Goal: Information Seeking & Learning: Learn about a topic

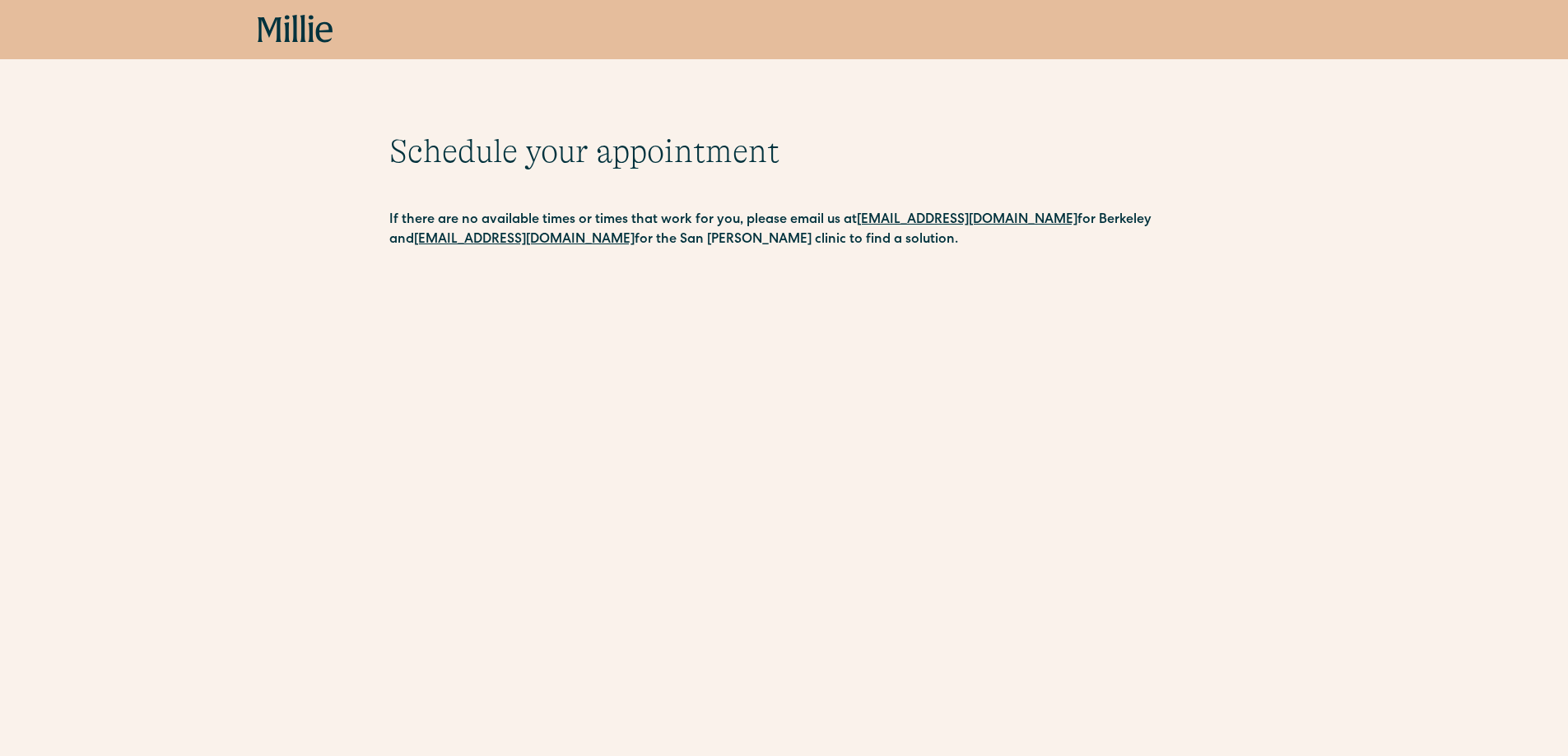
click at [300, 40] on icon at bounding box center [296, 30] width 76 height 30
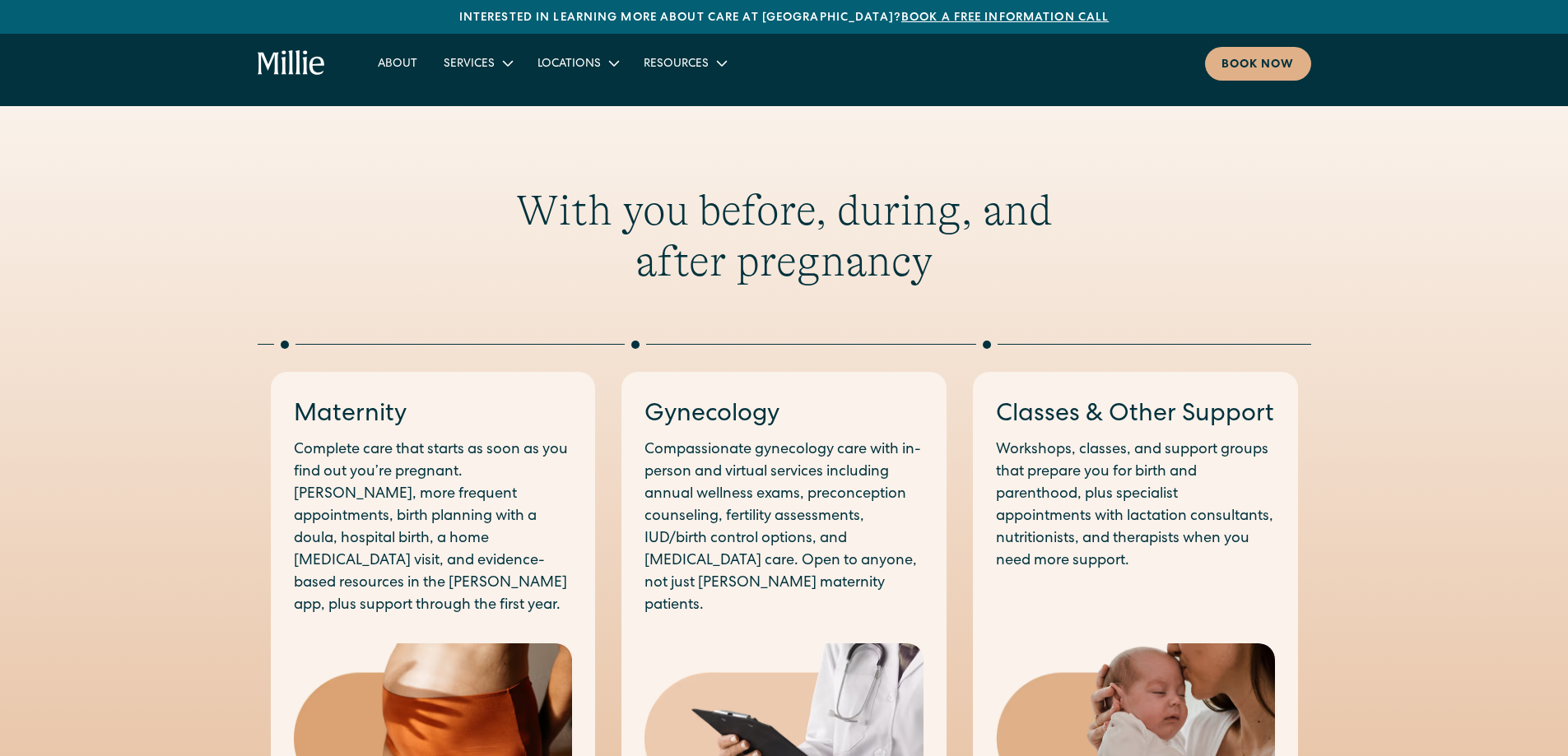
scroll to position [412, 0]
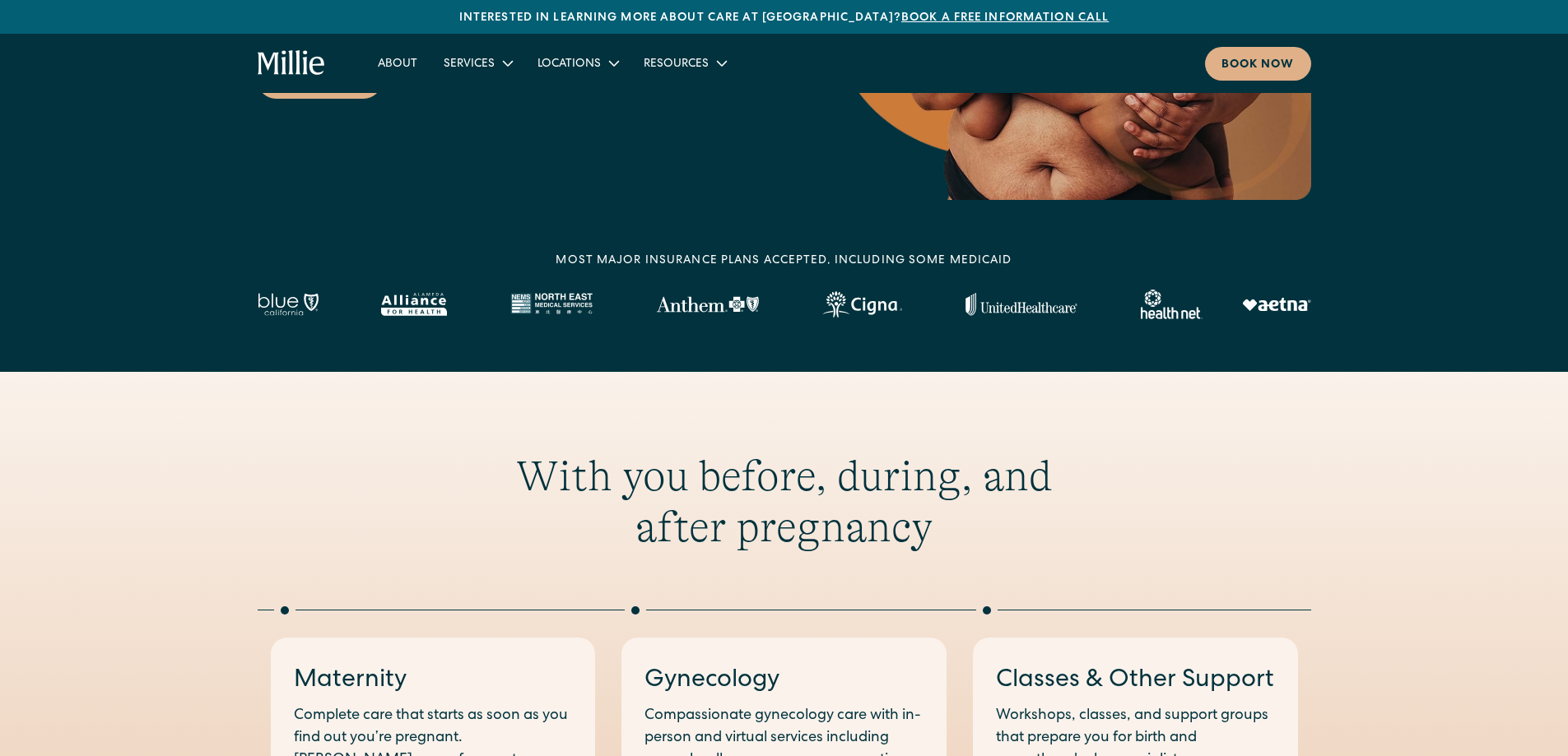
click at [298, 300] on img at bounding box center [288, 305] width 61 height 23
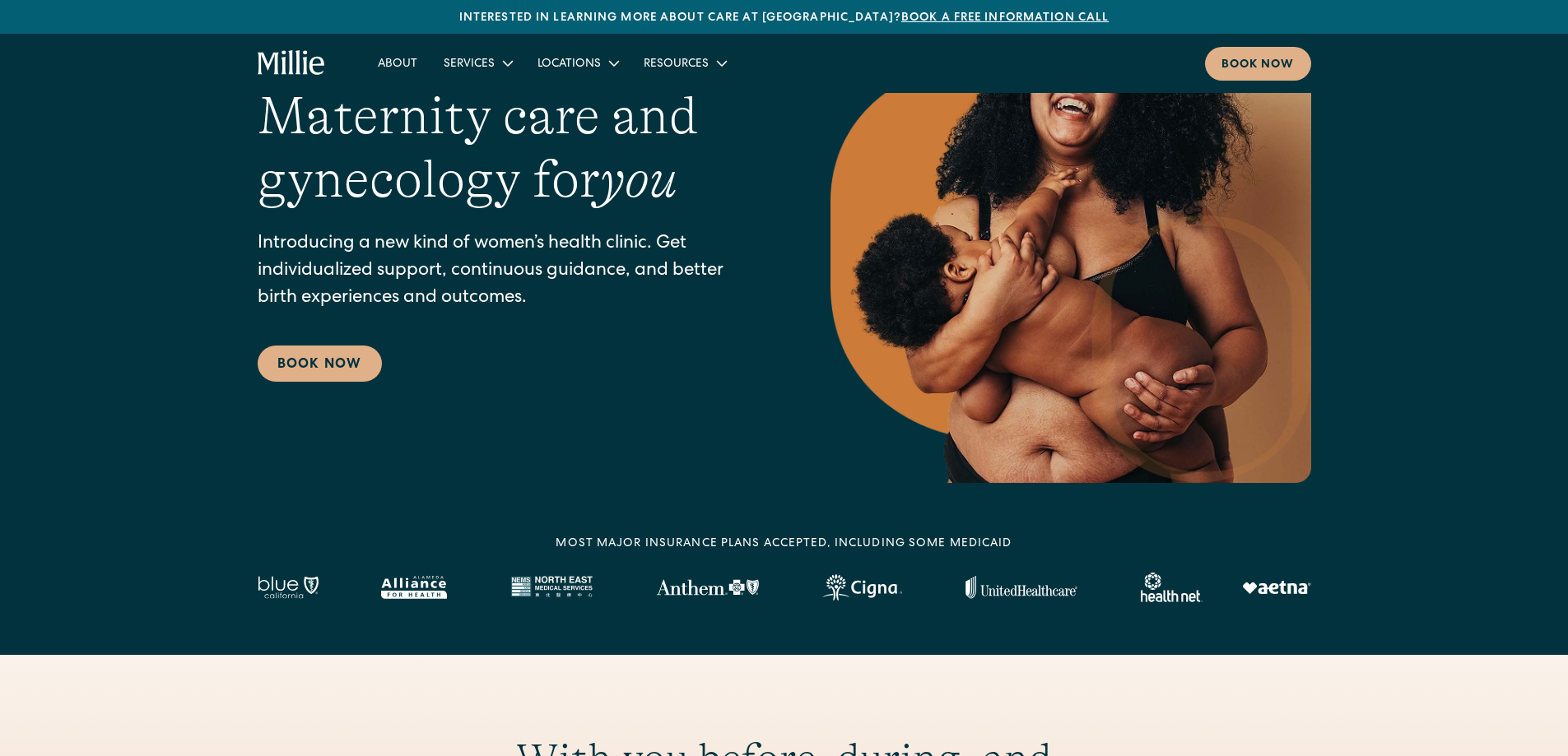
scroll to position [0, 0]
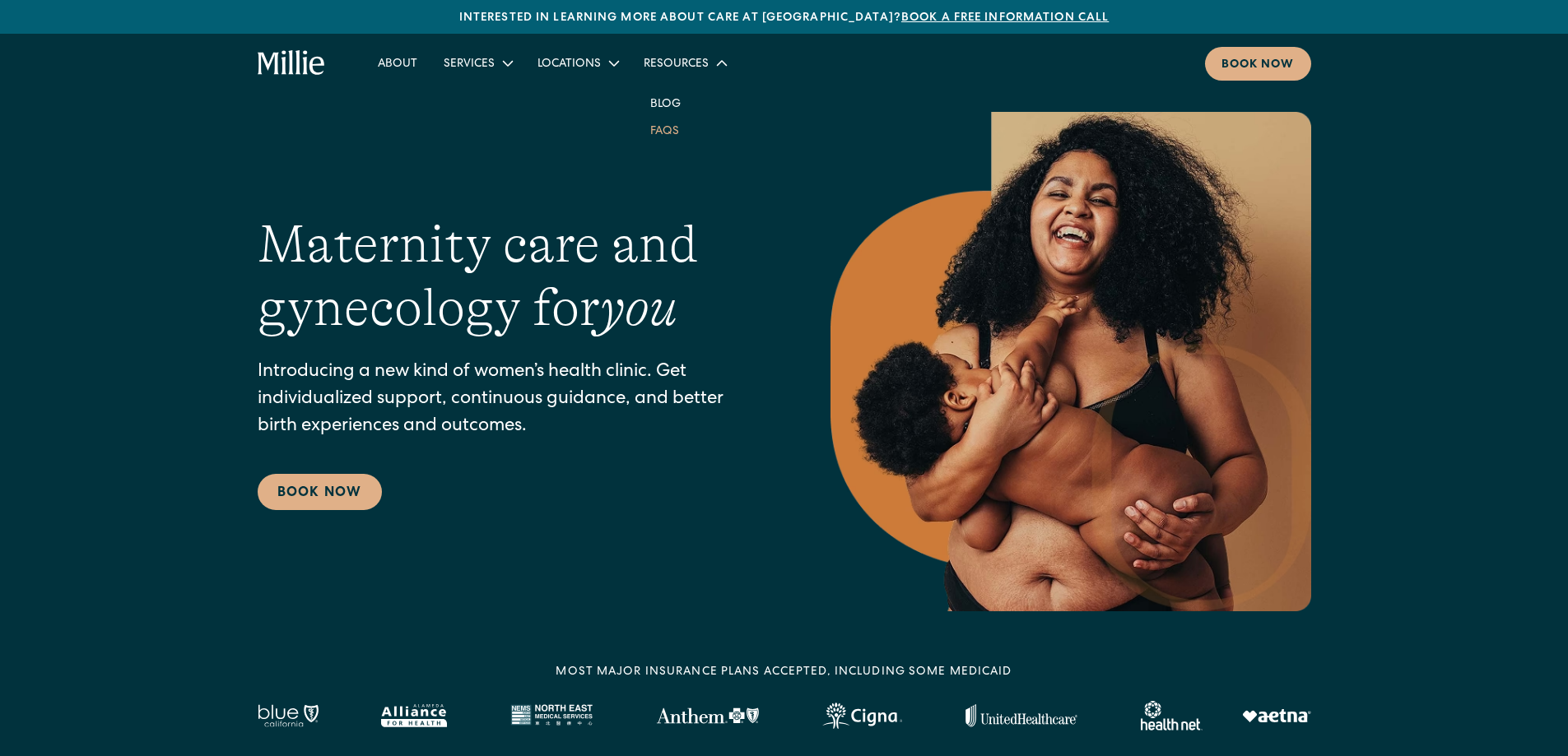
click at [650, 129] on link "FAQs" at bounding box center [664, 130] width 55 height 27
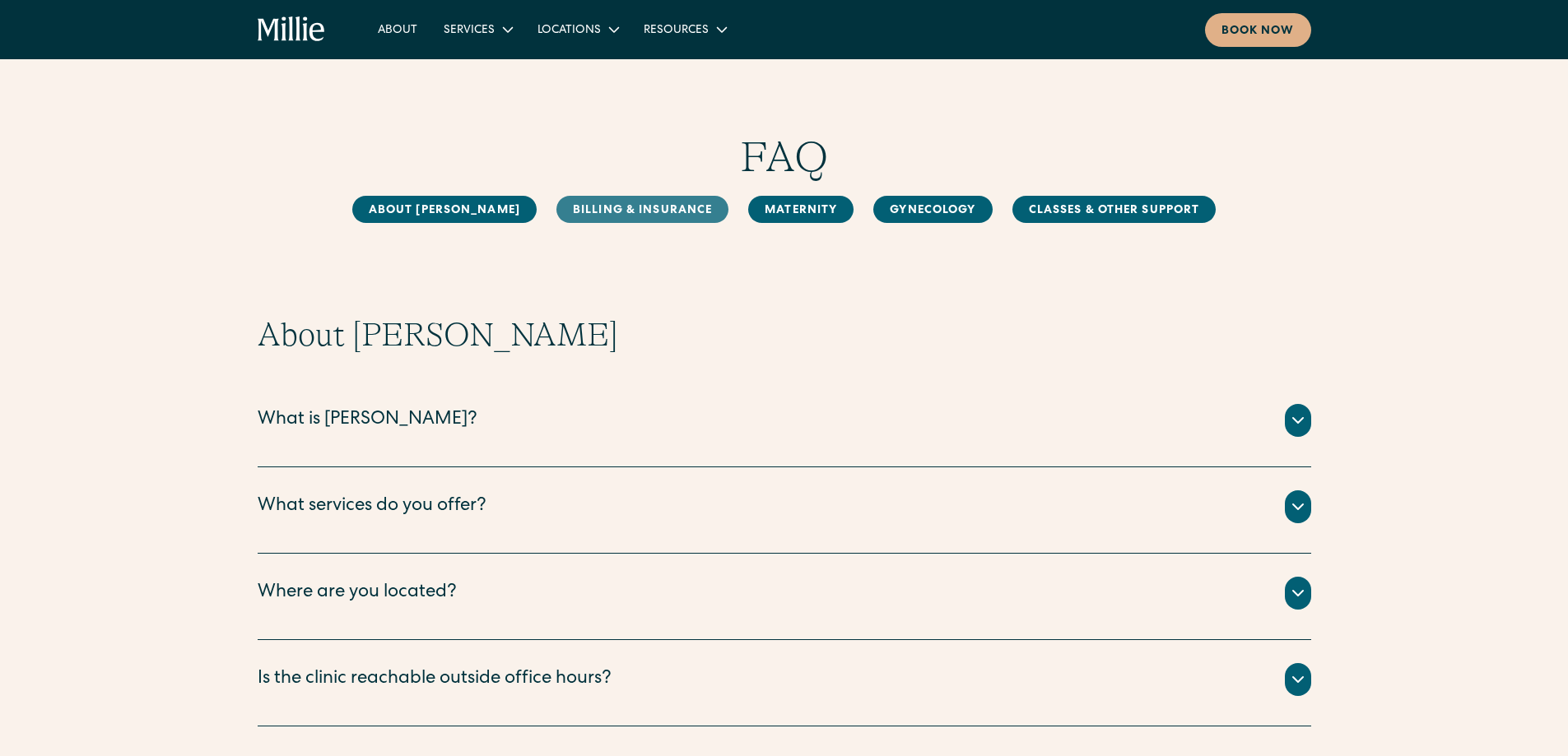
click at [607, 204] on link "Billing & Insurance" at bounding box center [642, 209] width 172 height 27
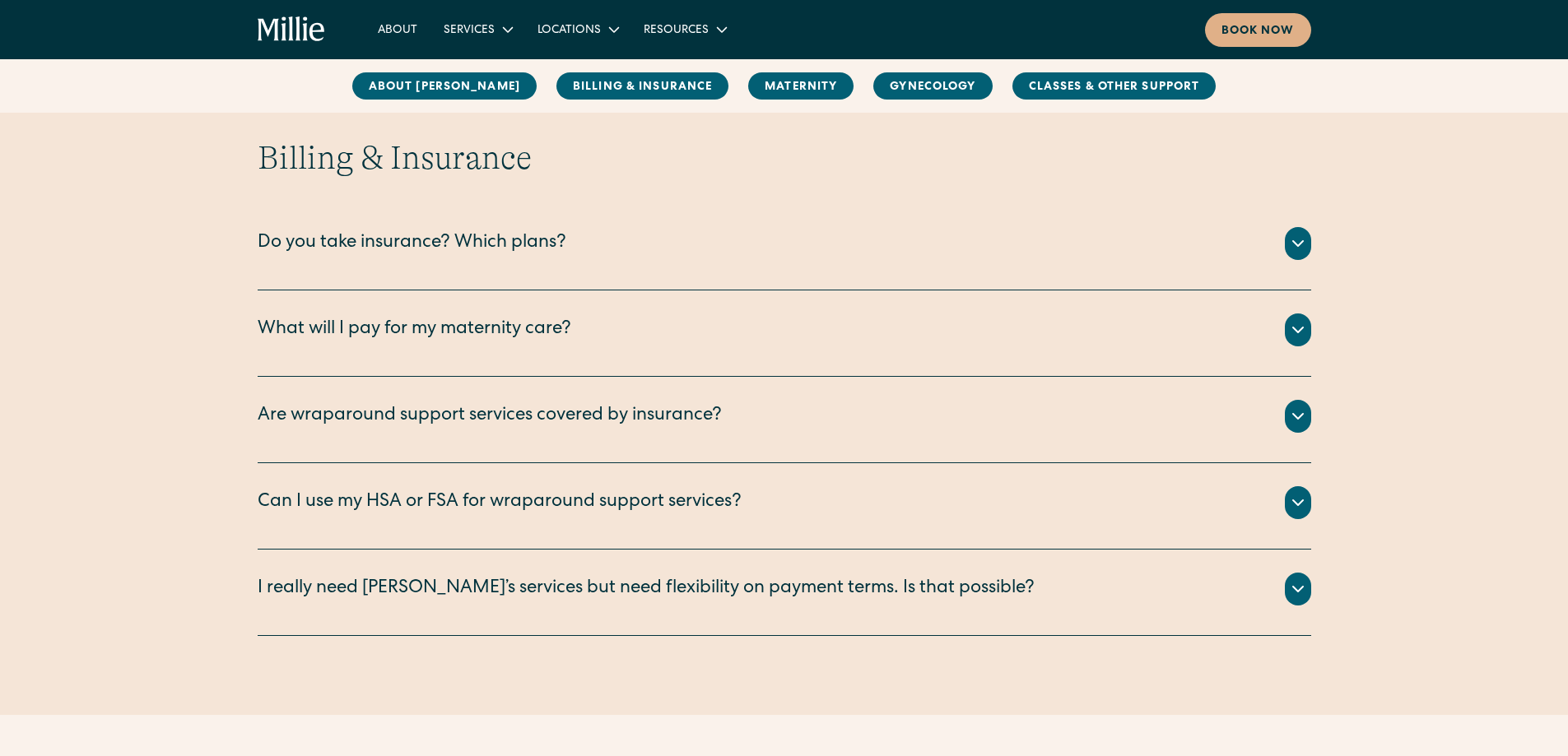
scroll to position [753, 0]
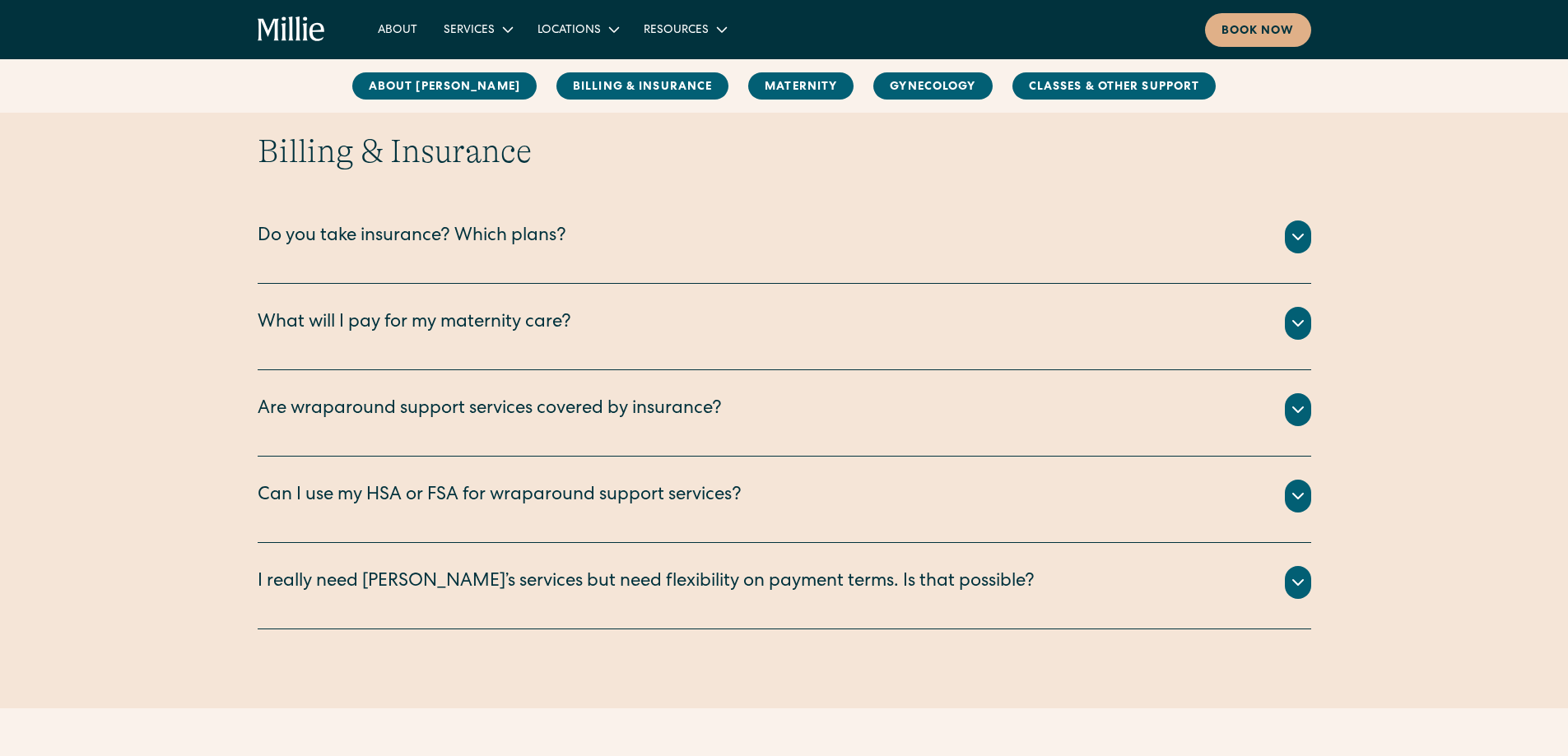
click at [478, 236] on div "Do you take insurance? Which plans?" at bounding box center [412, 237] width 309 height 27
